Goal: Transaction & Acquisition: Obtain resource

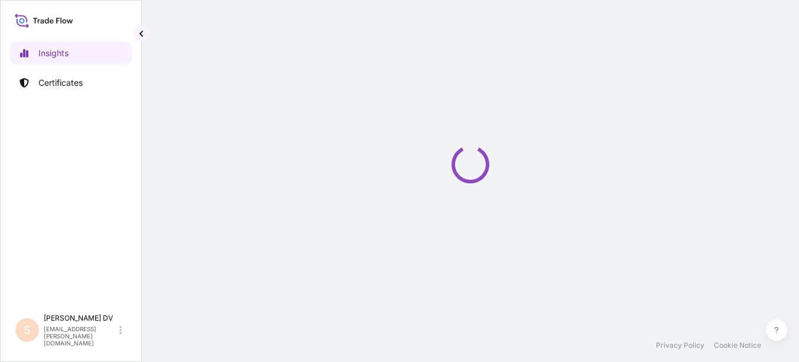
select select "2025"
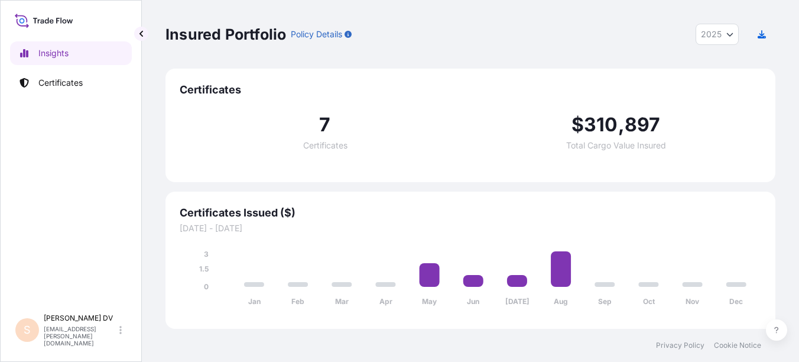
click at [335, 161] on div "7 Certificates $ 310 , 897 Total Cargo Value Insured" at bounding box center [471, 132] width 582 height 71
click at [70, 85] on p "Certificates" at bounding box center [60, 83] width 44 height 12
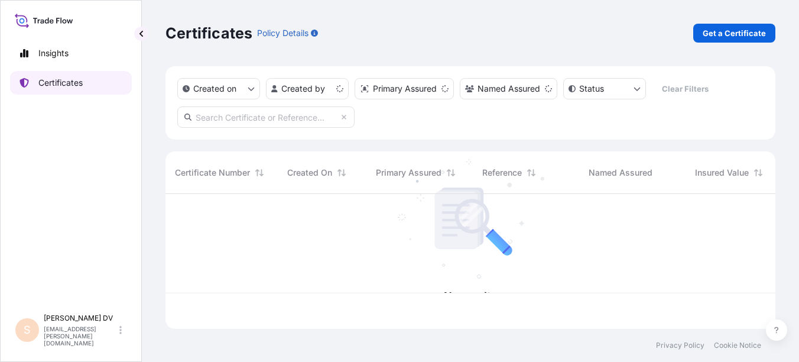
scroll to position [132, 601]
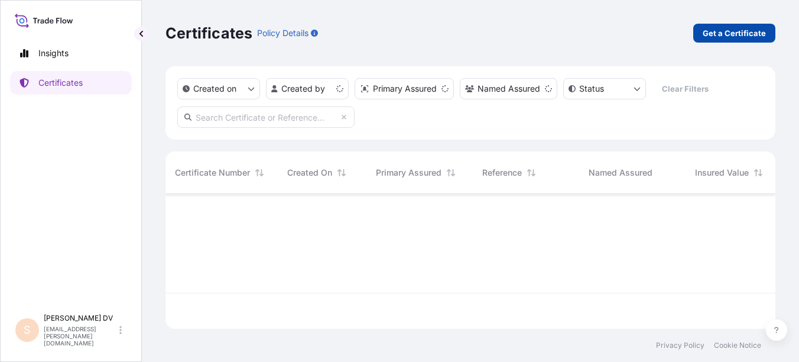
click at [744, 34] on p "Get a Certificate" at bounding box center [734, 33] width 63 height 12
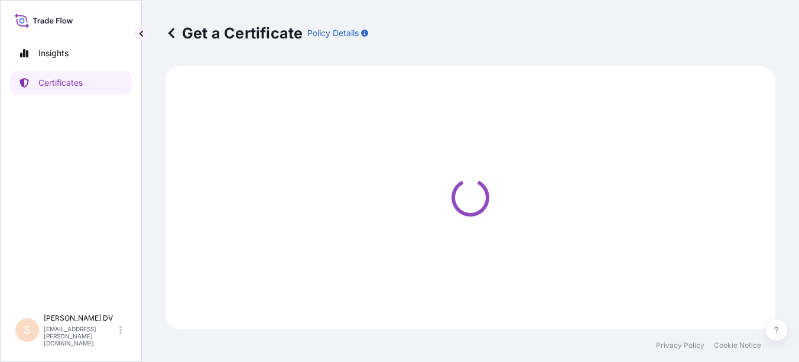
select select "Road / [GEOGRAPHIC_DATA]"
select select "Ocean Vessel - Under Deck"
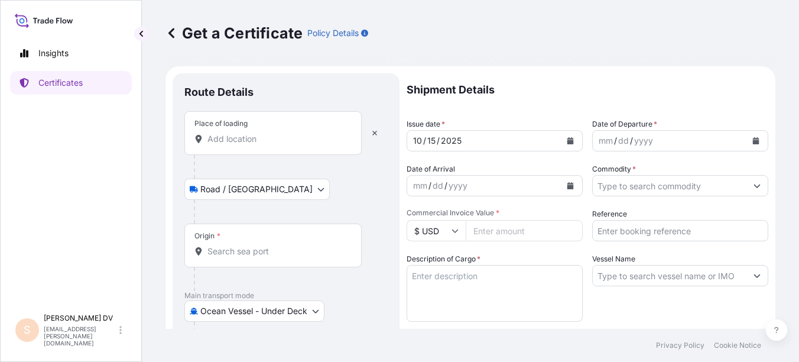
click at [238, 139] on input "Place of loading" at bounding box center [277, 139] width 140 height 12
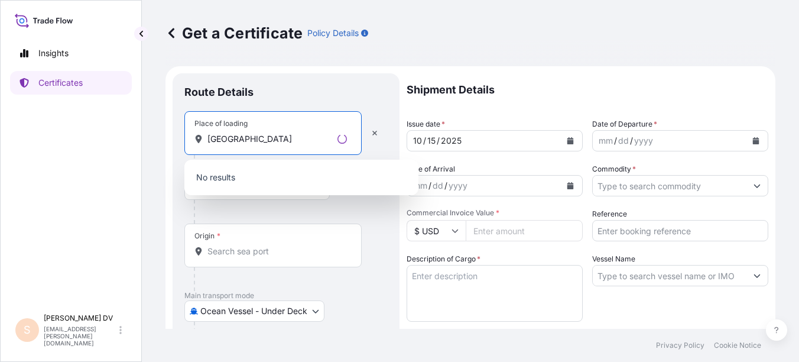
type input "[GEOGRAPHIC_DATA]"
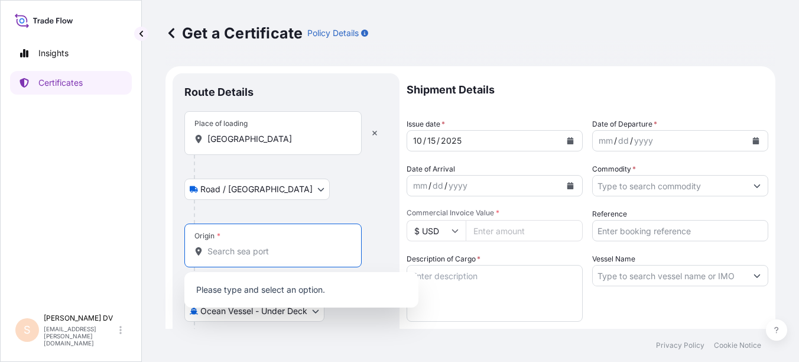
click at [210, 249] on input "Origin *" at bounding box center [277, 251] width 140 height 12
type input "KHATMANDU"
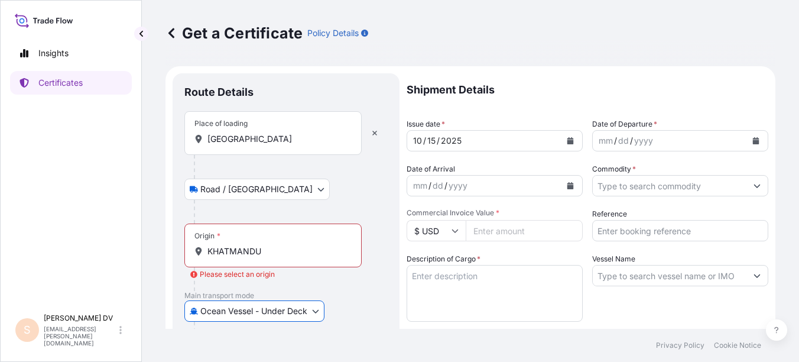
click at [279, 252] on input "KHATMANDU" at bounding box center [277, 251] width 140 height 12
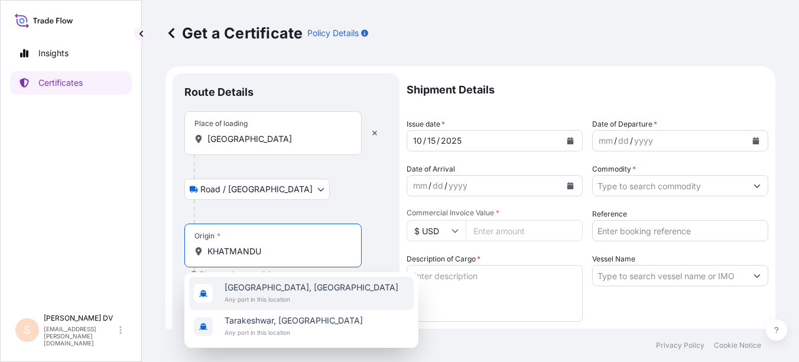
click at [288, 294] on span "Any port in this location" at bounding box center [312, 299] width 174 height 12
type input "[GEOGRAPHIC_DATA], [GEOGRAPHIC_DATA]"
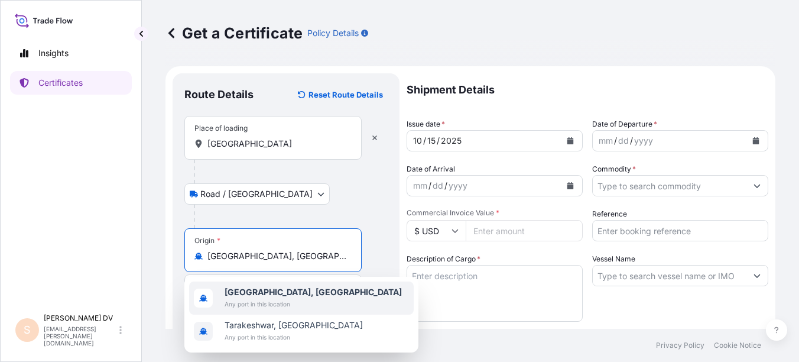
click at [270, 299] on span "Any port in this location" at bounding box center [313, 304] width 177 height 12
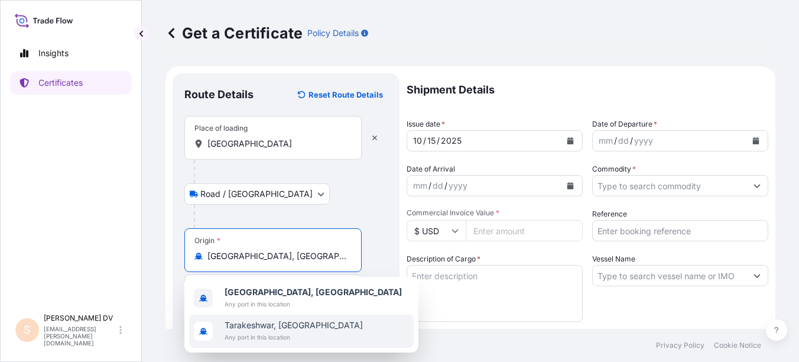
click at [567, 138] on icon "Calendar" at bounding box center [570, 140] width 7 height 7
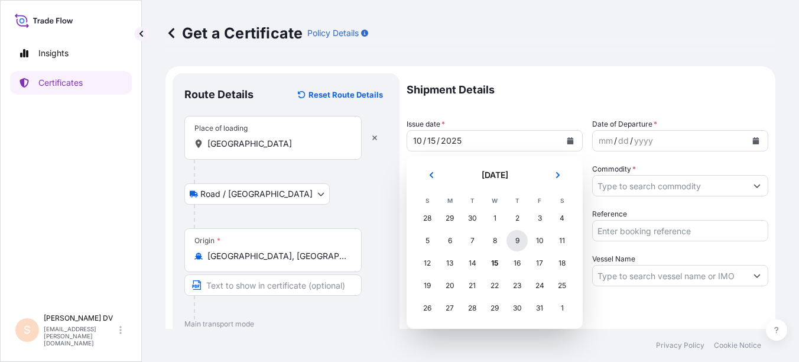
click at [518, 239] on div "9" at bounding box center [517, 240] width 21 height 21
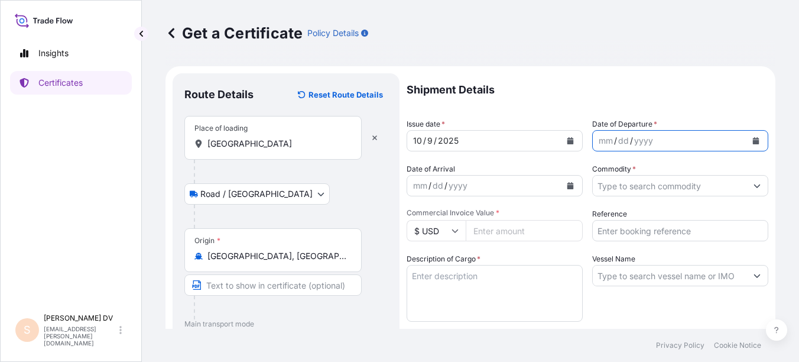
click at [753, 140] on icon "Calendar" at bounding box center [756, 140] width 7 height 7
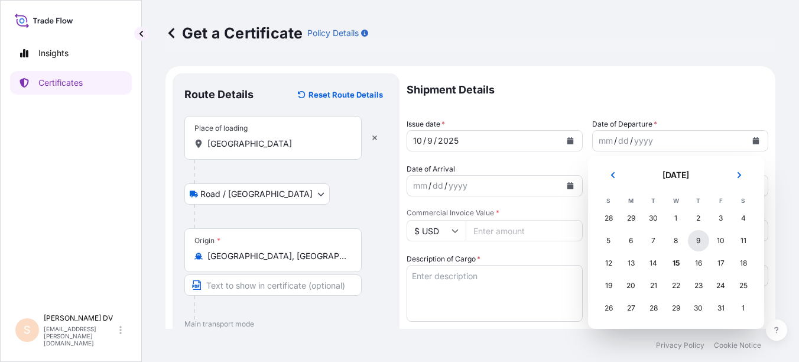
click at [697, 242] on div "9" at bounding box center [698, 240] width 21 height 21
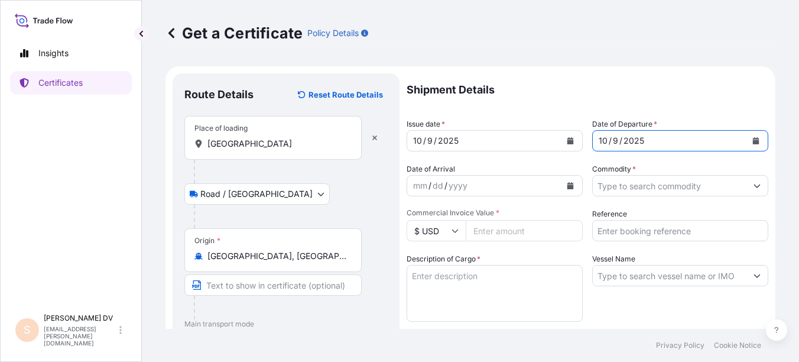
click at [567, 186] on icon "Calendar" at bounding box center [570, 185] width 7 height 7
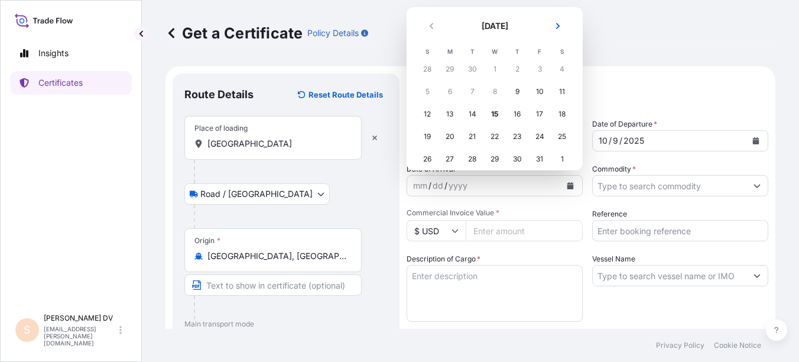
click at [661, 77] on p "Shipment Details" at bounding box center [588, 89] width 362 height 33
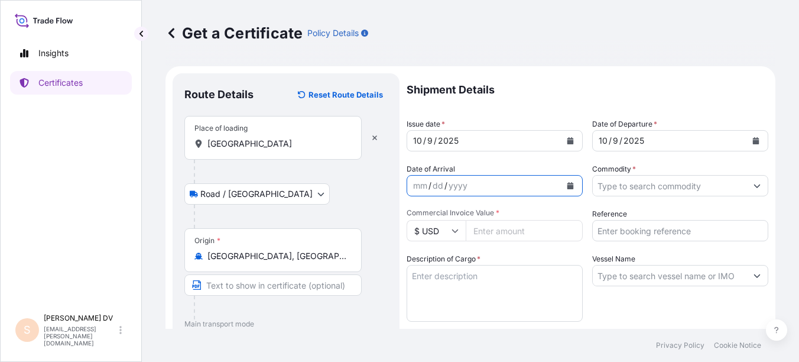
click at [567, 182] on icon "Calendar" at bounding box center [570, 185] width 7 height 7
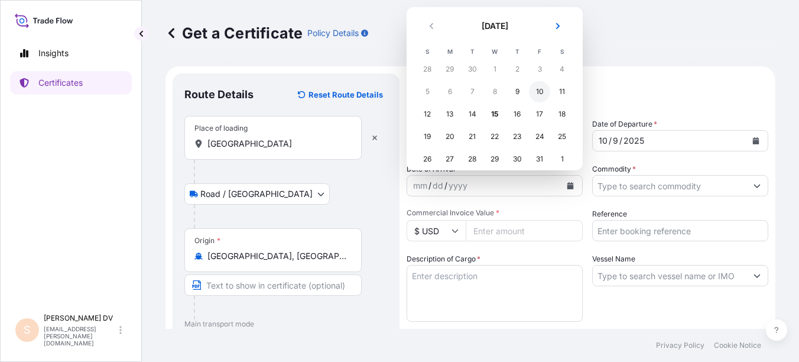
click at [543, 92] on div "10" at bounding box center [539, 91] width 21 height 21
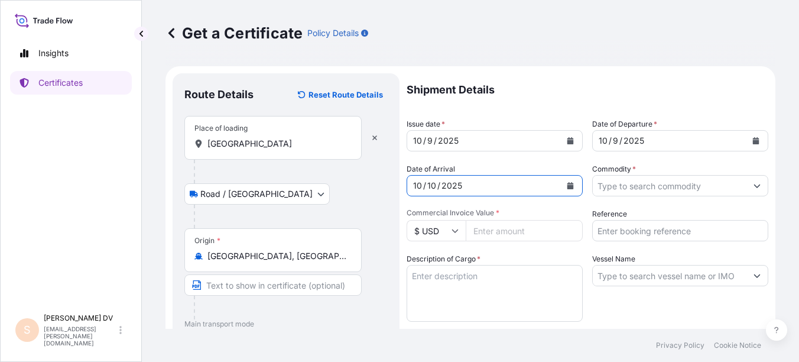
click at [661, 186] on input "Commodity *" at bounding box center [670, 185] width 154 height 21
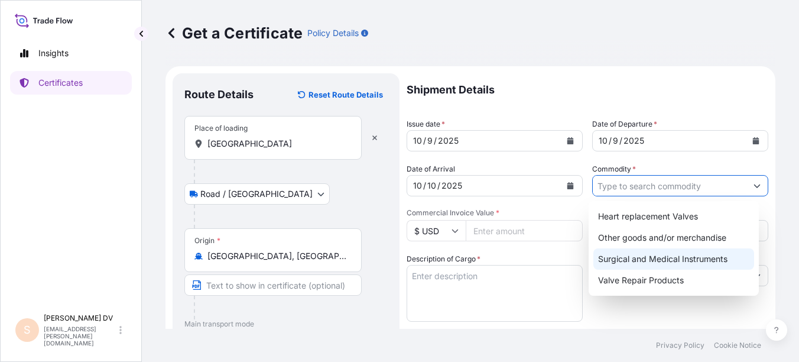
click at [656, 259] on div "Surgical and Medical Instruments" at bounding box center [673, 258] width 161 height 21
type input "Surgical and Medical Instruments"
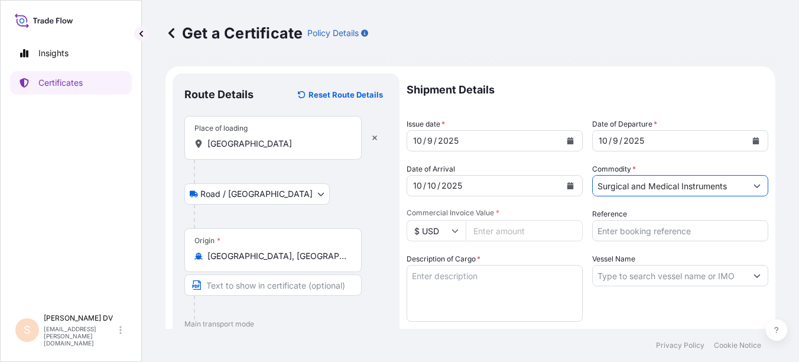
click at [485, 230] on input "Commercial Invoice Value *" at bounding box center [524, 230] width 117 height 21
type input "30100"
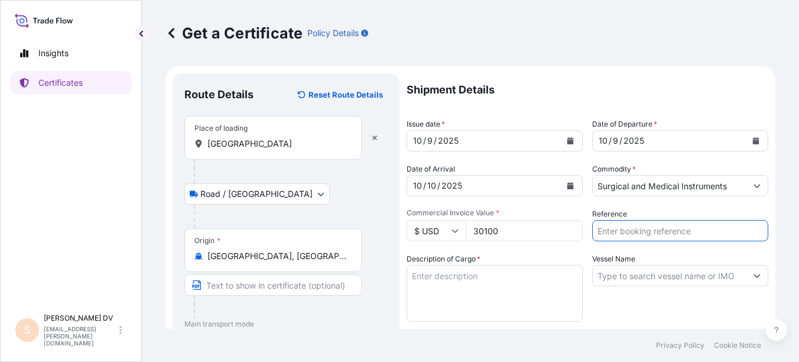
click at [482, 283] on textarea "Description of Cargo *" at bounding box center [495, 293] width 176 height 57
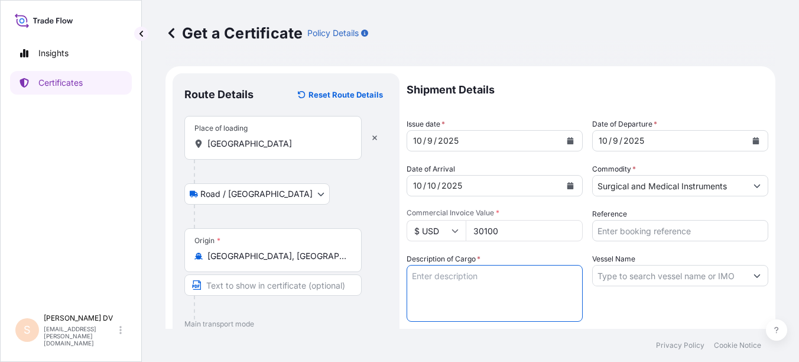
paste textarea "FLOTRAC SENSOR"
paste textarea "PRESSURE MONITORING SET"
type textarea "FLOTRAC SENSOR PRESSURE MONITORING SET"
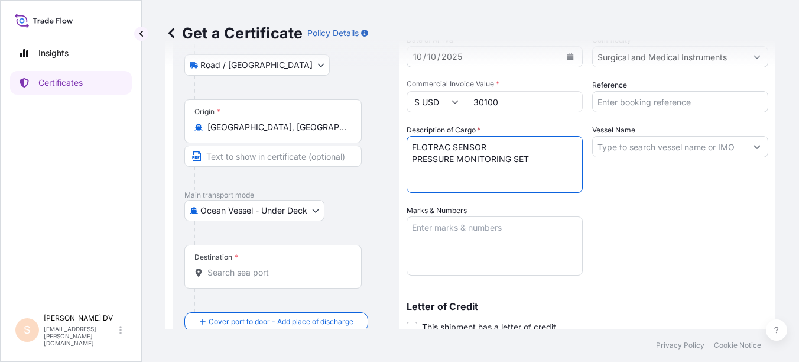
scroll to position [177, 0]
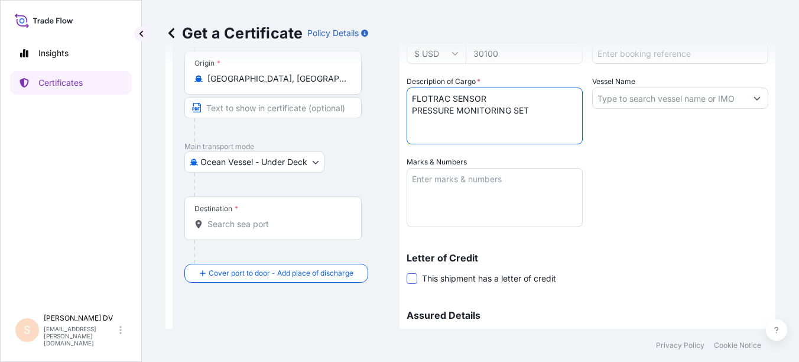
click at [415, 279] on span at bounding box center [412, 278] width 11 height 11
click at [407, 272] on input "This shipment has a letter of credit" at bounding box center [407, 272] width 0 height 0
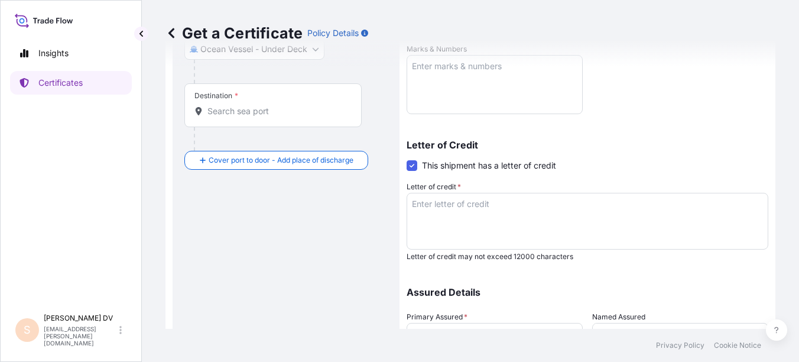
scroll to position [296, 0]
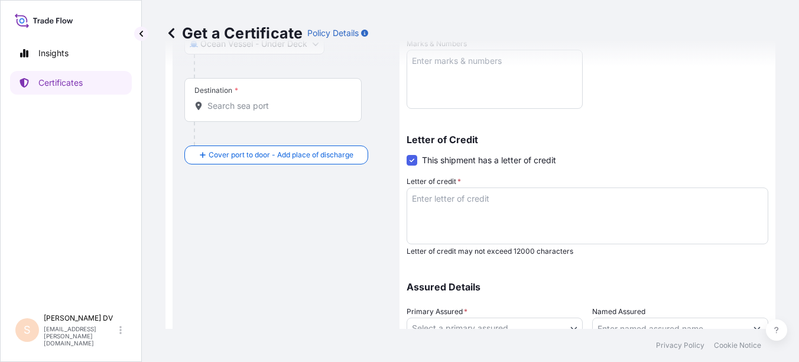
click at [441, 200] on textarea "Letter of credit *" at bounding box center [588, 215] width 362 height 57
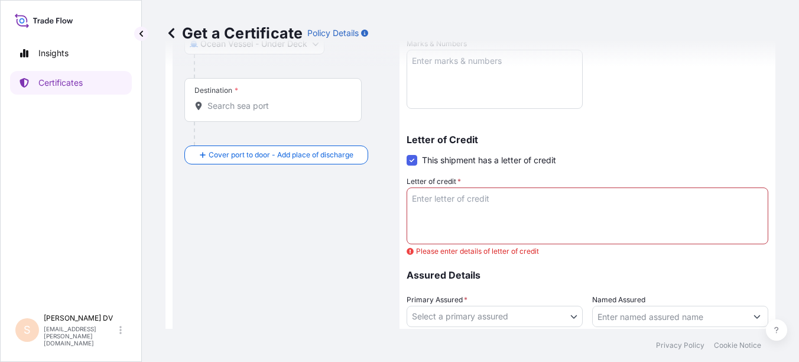
click at [410, 159] on span at bounding box center [412, 160] width 11 height 11
click at [407, 154] on input "This shipment has a letter of credit" at bounding box center [407, 154] width 0 height 0
click at [410, 159] on span at bounding box center [412, 160] width 11 height 11
click at [407, 154] on input "This shipment has a letter of credit" at bounding box center [407, 154] width 0 height 0
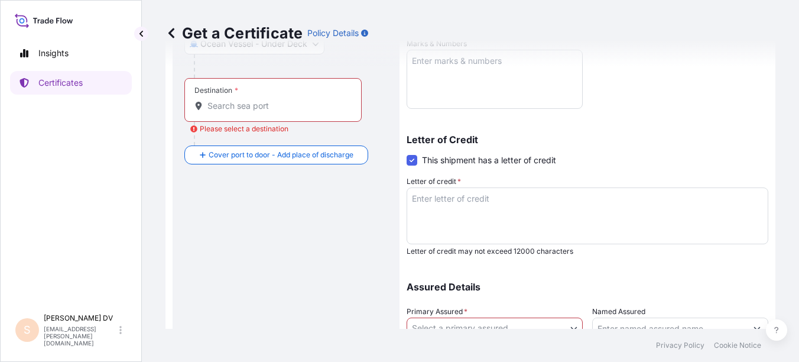
click at [244, 108] on input "Destination * Please select a destination" at bounding box center [277, 106] width 140 height 12
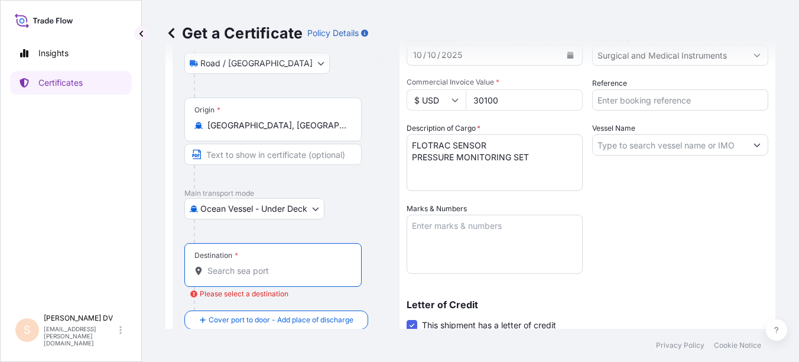
scroll to position [118, 0]
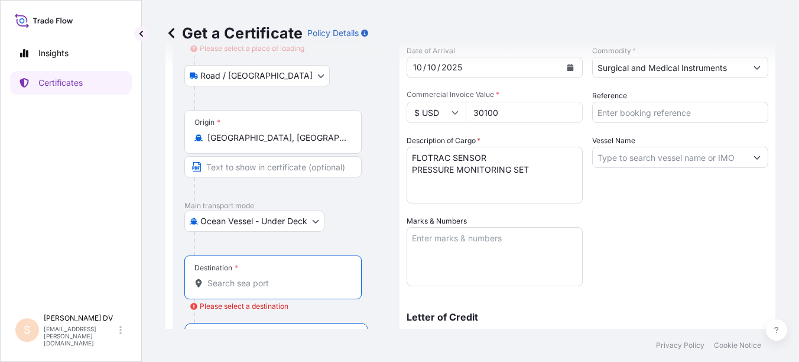
click at [241, 284] on input "Destination * Please select a destination" at bounding box center [277, 283] width 140 height 12
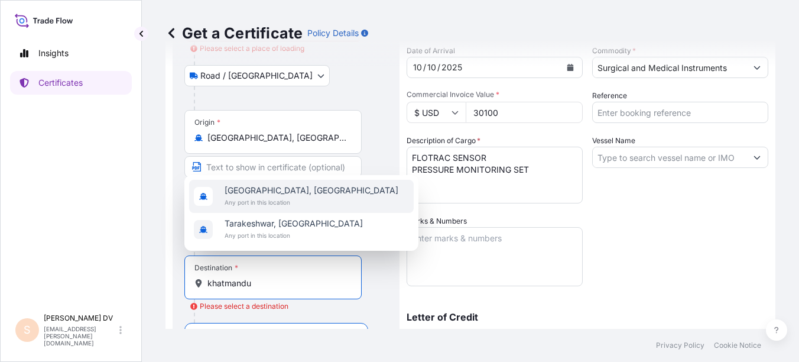
click at [287, 193] on span "[GEOGRAPHIC_DATA], [GEOGRAPHIC_DATA]" at bounding box center [312, 190] width 174 height 12
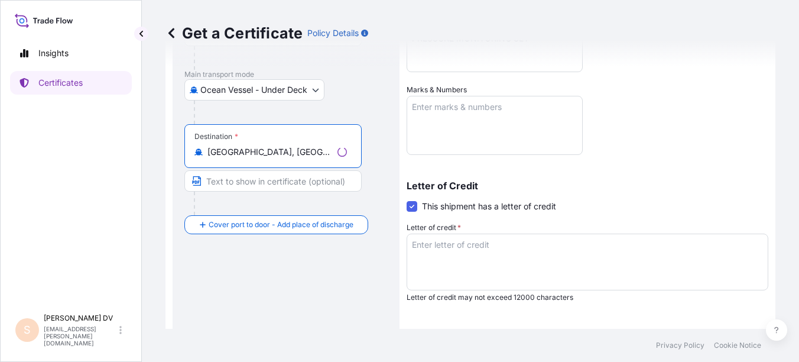
scroll to position [405, 0]
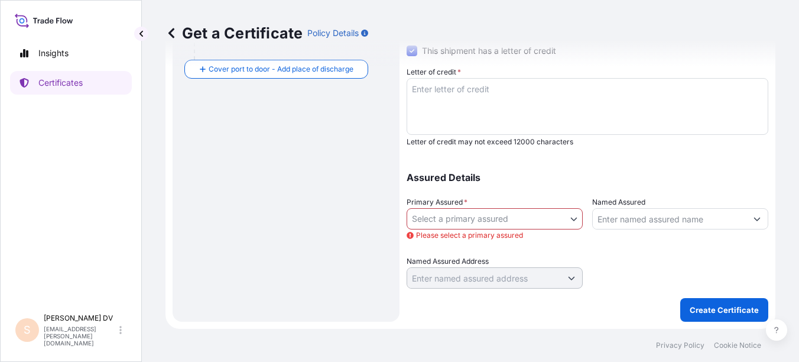
type input "[GEOGRAPHIC_DATA], [GEOGRAPHIC_DATA]"
click at [612, 164] on div "Assured Details Primary Assured * Select a primary assured Please select a prim…" at bounding box center [588, 223] width 362 height 130
click at [414, 50] on div "Get a Certificate Policy Details" at bounding box center [471, 33] width 610 height 66
click at [703, 310] on p "Create Certificate" at bounding box center [724, 310] width 69 height 12
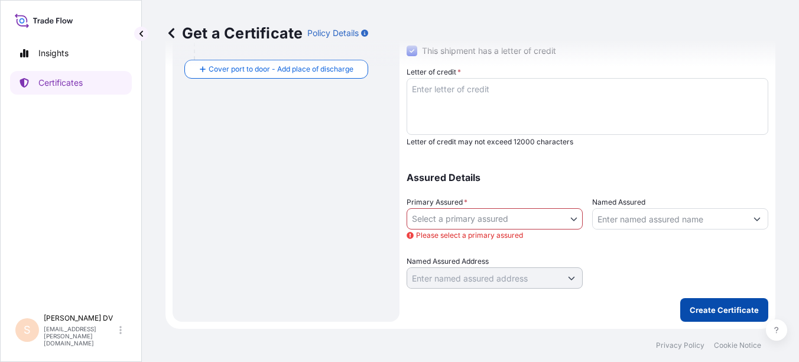
click at [703, 310] on p "Create Certificate" at bounding box center [724, 310] width 69 height 12
click at [573, 216] on body "Insights Certificates S [PERSON_NAME] [EMAIL_ADDRESS][PERSON_NAME][DOMAIN_NAME]…" at bounding box center [399, 181] width 799 height 362
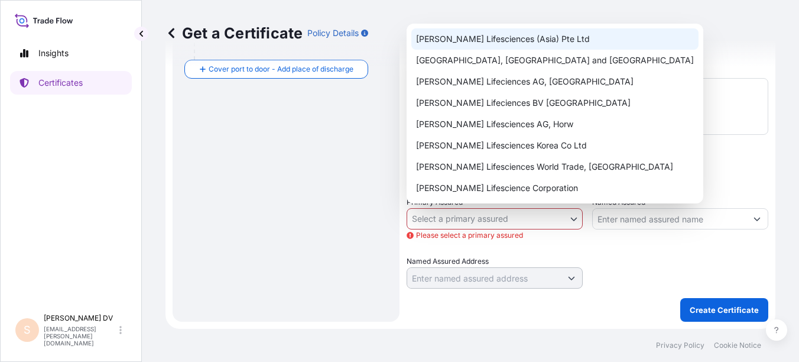
click at [554, 37] on div "[PERSON_NAME] Lifesciences (Asia) Pte Ltd" at bounding box center [554, 38] width 287 height 21
select select "31916"
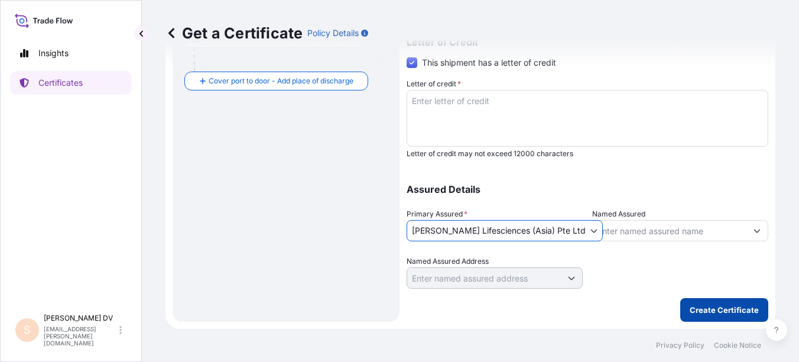
click at [708, 310] on p "Create Certificate" at bounding box center [724, 310] width 69 height 12
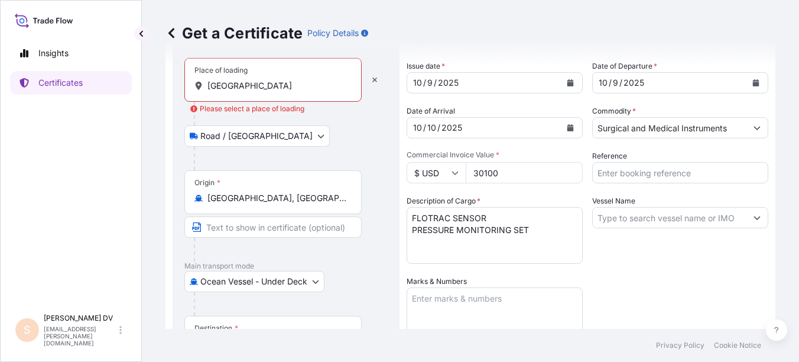
scroll to position [38, 0]
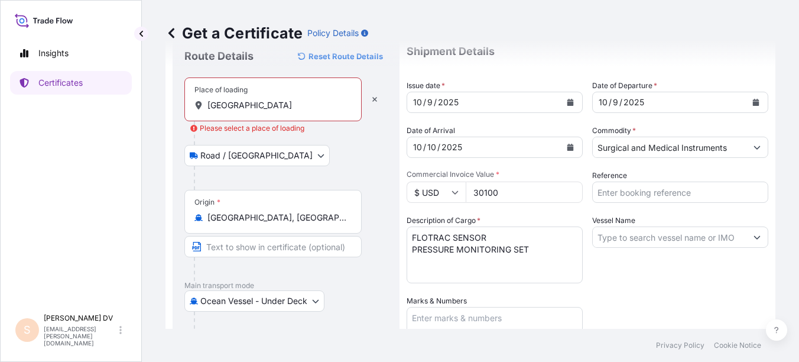
click at [264, 104] on input "[GEOGRAPHIC_DATA]" at bounding box center [277, 105] width 140 height 12
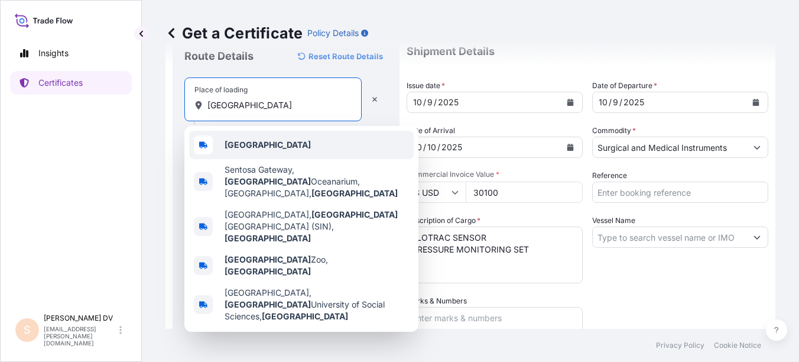
drag, startPoint x: 274, startPoint y: 104, endPoint x: 206, endPoint y: 106, distance: 68.0
click at [206, 106] on div "[GEOGRAPHIC_DATA]" at bounding box center [272, 105] width 157 height 12
paste input "[STREET_ADDRESS]"
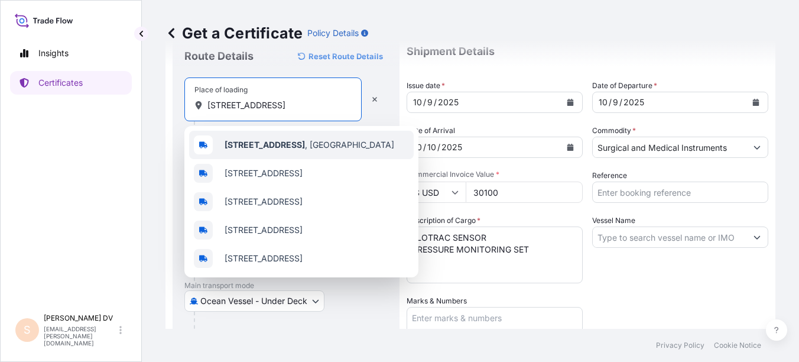
click at [283, 138] on div "[STREET_ADDRESS]" at bounding box center [301, 145] width 225 height 28
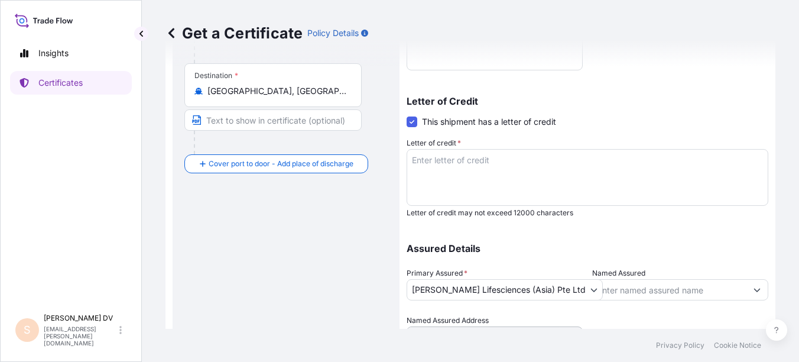
scroll to position [393, 0]
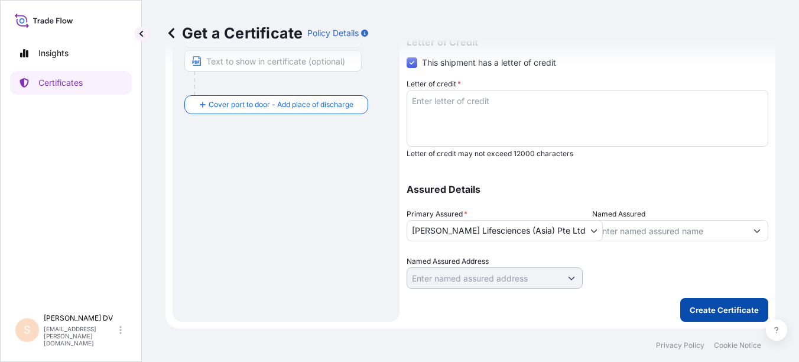
type input "[STREET_ADDRESS]"
click at [707, 307] on p "Create Certificate" at bounding box center [724, 310] width 69 height 12
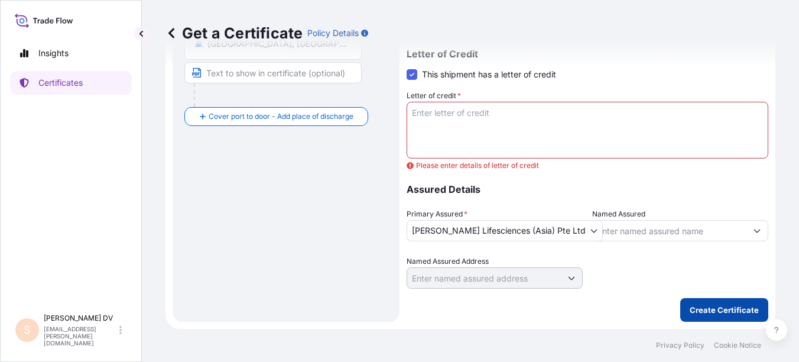
scroll to position [381, 0]
click at [434, 111] on textarea "Letter of credit *" at bounding box center [588, 130] width 362 height 57
paste textarea "[STREET_ADDRESS]"
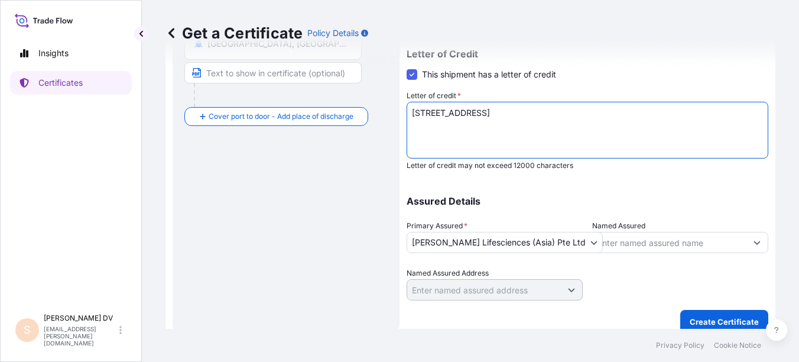
drag, startPoint x: 525, startPoint y: 115, endPoint x: 400, endPoint y: 113, distance: 125.3
click at [400, 113] on form "Route Details Reset Route Details Place of loading [STREET_ADDRESS] / [GEOGRAPH…" at bounding box center [471, 13] width 610 height 656
click at [554, 112] on textarea "[STREET_ADDRESS]" at bounding box center [588, 130] width 362 height 57
click at [554, 119] on textarea "[STREET_ADDRESS]" at bounding box center [588, 130] width 362 height 57
drag, startPoint x: 412, startPoint y: 112, endPoint x: 540, endPoint y: 125, distance: 128.9
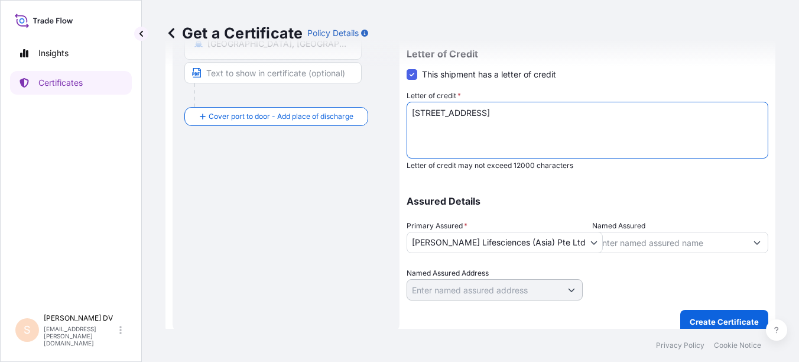
click at [540, 125] on textarea "[STREET_ADDRESS]" at bounding box center [588, 130] width 362 height 57
paste textarea "Pan no- 605480993 EXIM no:6054809930122NP Contact:[PHONE_NUMBER] E-mail [EMAIL_…"
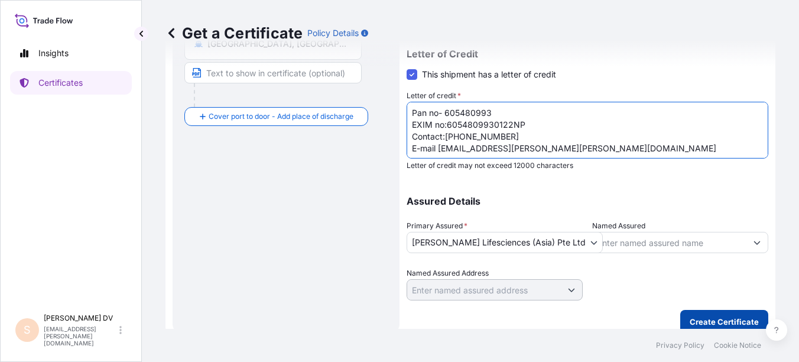
type textarea "Pan no- 605480993 EXIM no:6054809930122NP Contact:[PHONE_NUMBER] E-mail [EMAIL_…"
click at [713, 316] on p "Create Certificate" at bounding box center [724, 322] width 69 height 12
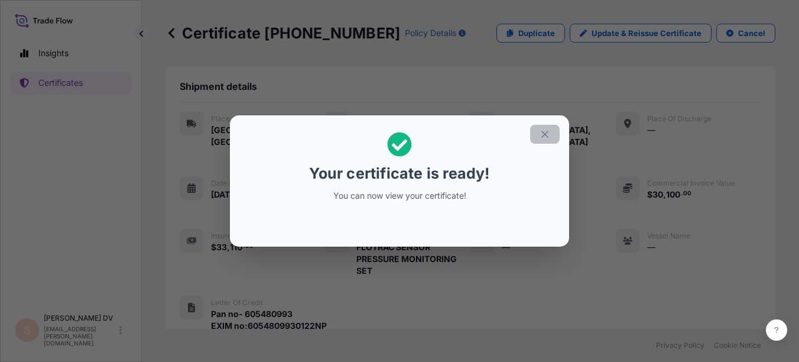
click at [548, 136] on icon "button" at bounding box center [545, 134] width 11 height 11
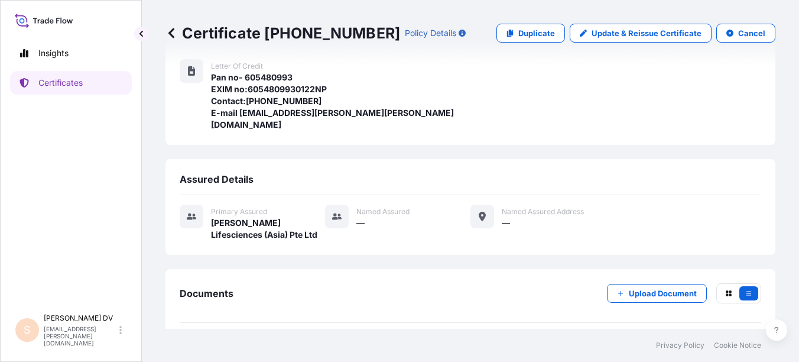
scroll to position [264, 0]
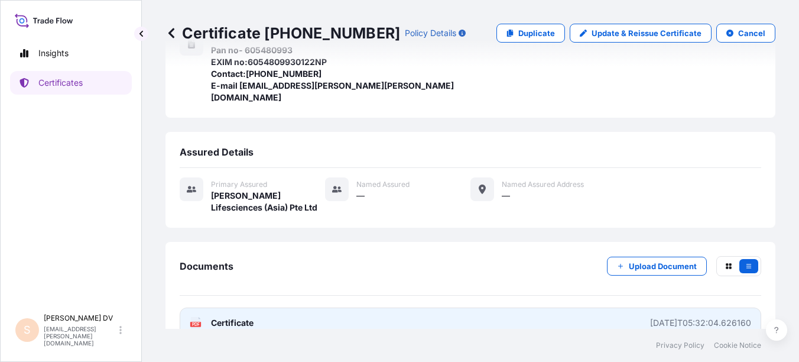
click at [240, 317] on span "Certificate" at bounding box center [232, 323] width 43 height 12
